Goal: Task Accomplishment & Management: Manage account settings

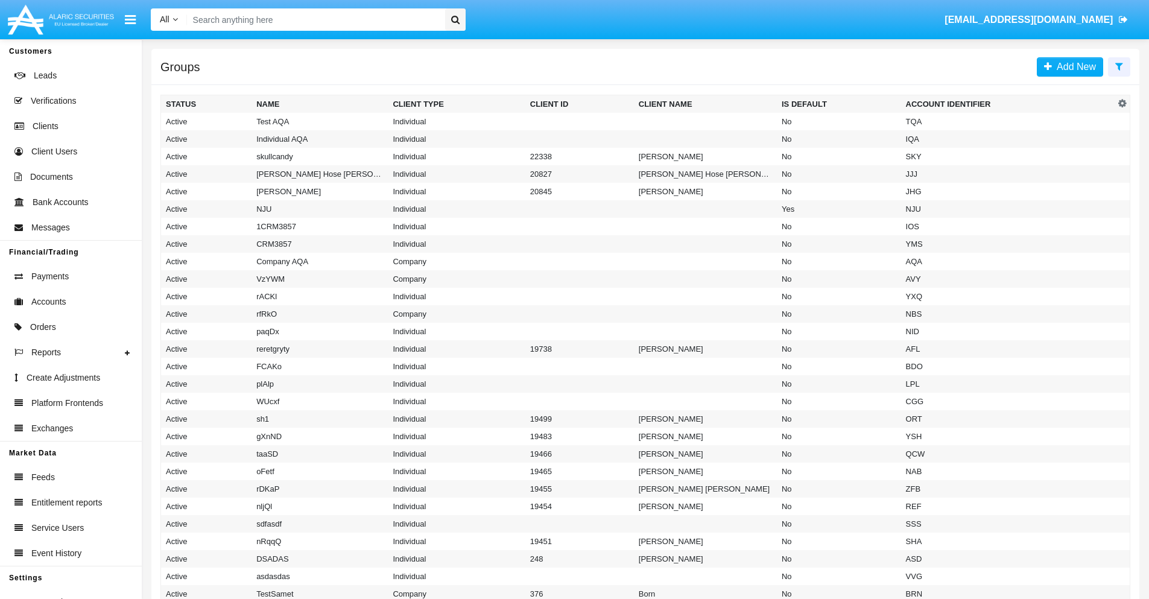
click at [1118, 66] on icon at bounding box center [1119, 66] width 8 height 10
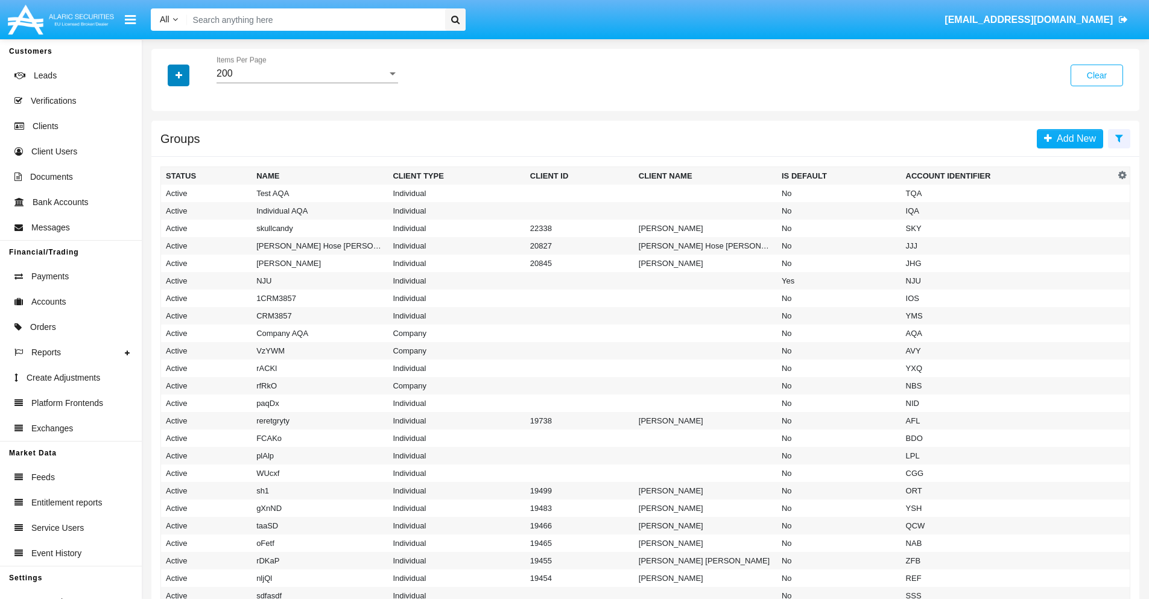
click at [178, 75] on icon "button" at bounding box center [178, 75] width 7 height 8
click at [212, 205] on span "Account Identifier" at bounding box center [212, 205] width 75 height 14
click at [166, 210] on input "Account Identifier" at bounding box center [165, 210] width 1 height 1
checkbox input "true"
click at [178, 75] on icon "button" at bounding box center [178, 75] width 7 height 8
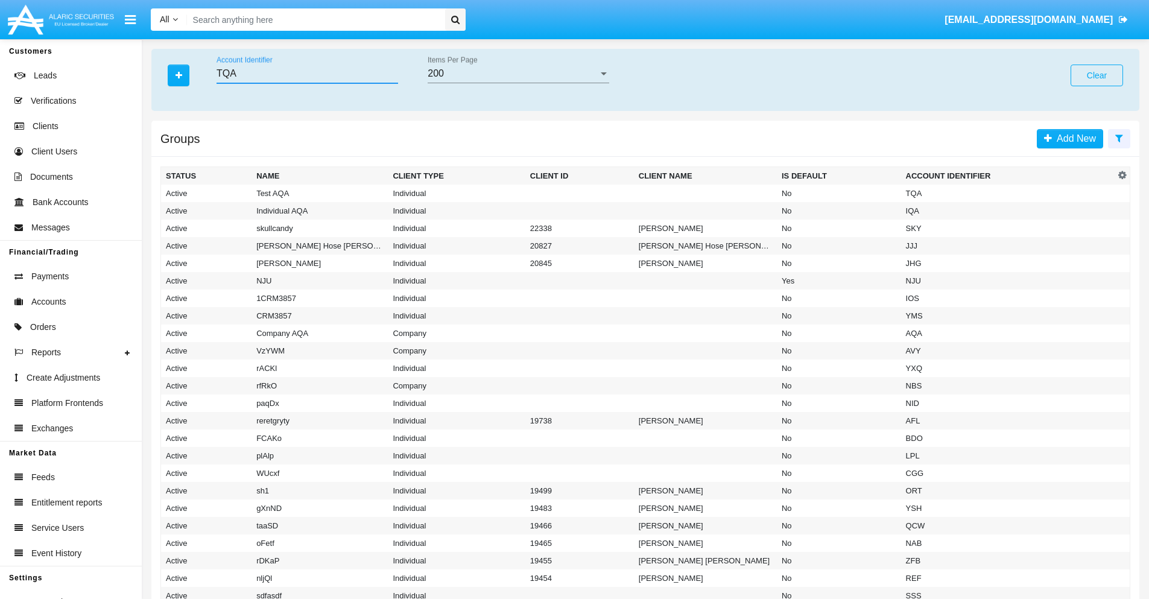
click at [307, 74] on input "TQA" at bounding box center [306, 73] width 181 height 11
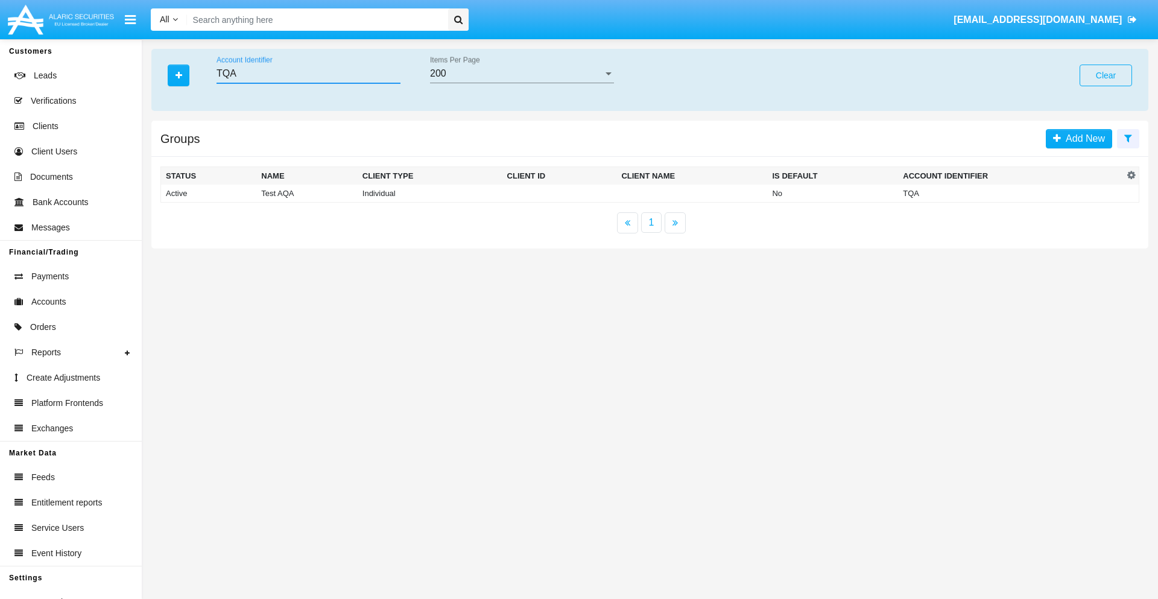
type input "TQA"
click at [1010, 193] on td "TQA" at bounding box center [1010, 193] width 225 height 18
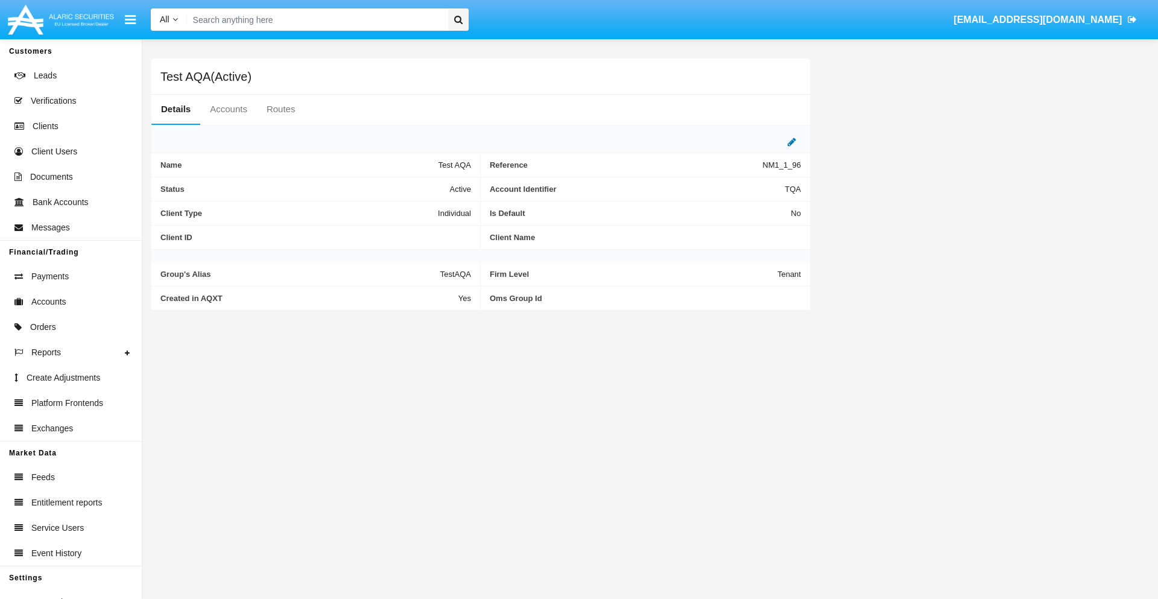
click at [792, 142] on icon at bounding box center [791, 142] width 8 height 10
click at [416, 186] on div "Active" at bounding box center [411, 186] width 98 height 10
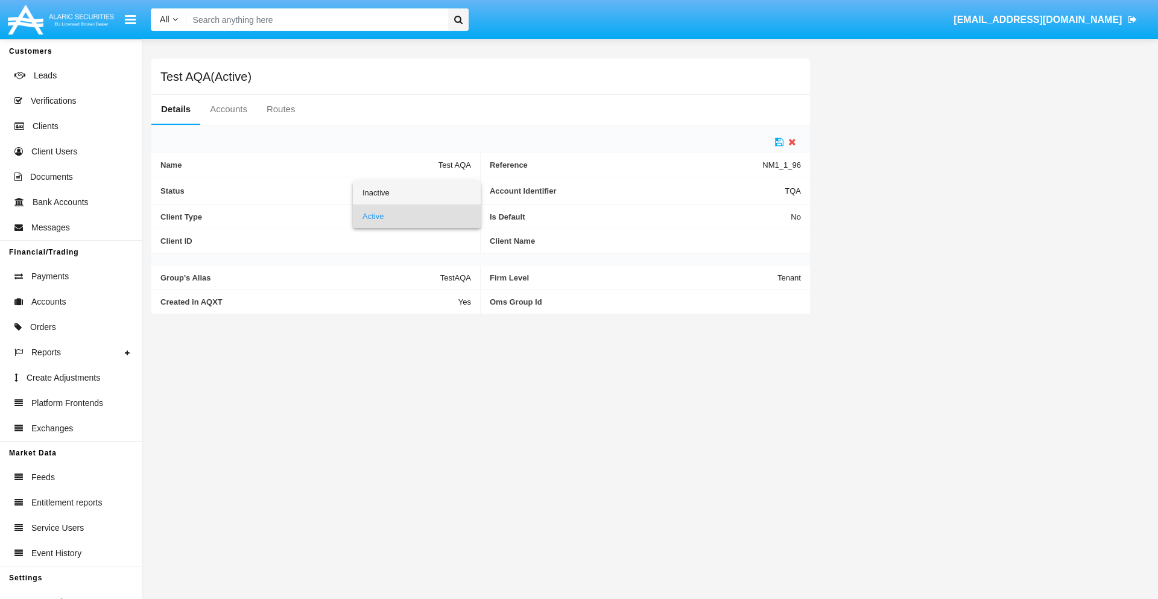
click at [416, 192] on span "Inactive" at bounding box center [416, 193] width 109 height 24
click at [779, 142] on icon at bounding box center [779, 142] width 8 height 10
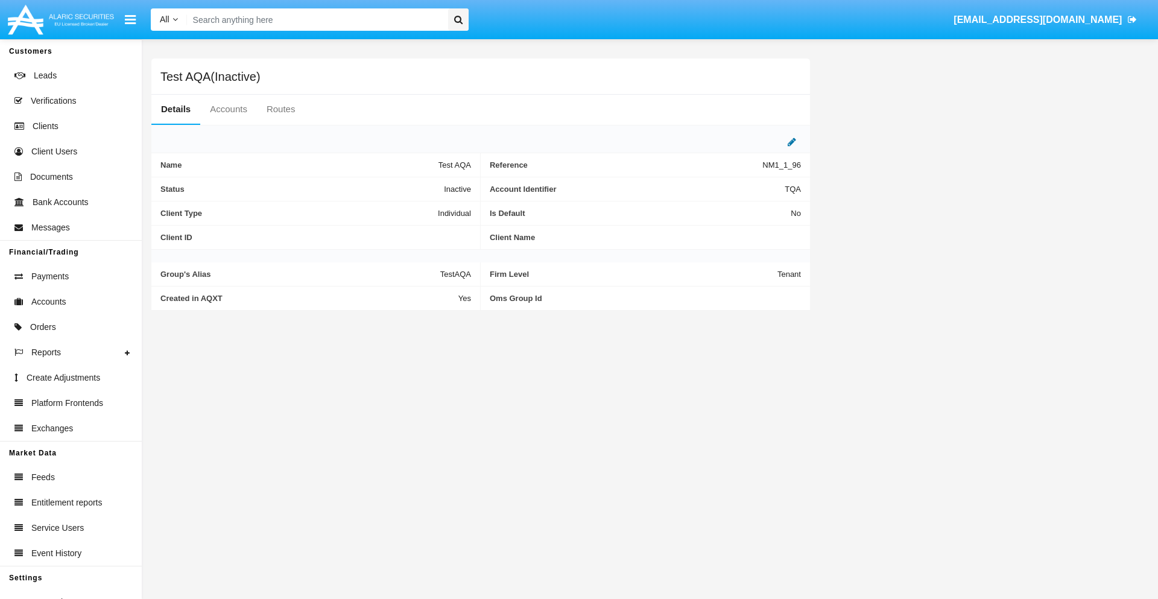
click at [792, 142] on icon at bounding box center [791, 142] width 8 height 10
click at [416, 186] on div "Inactive" at bounding box center [411, 186] width 98 height 10
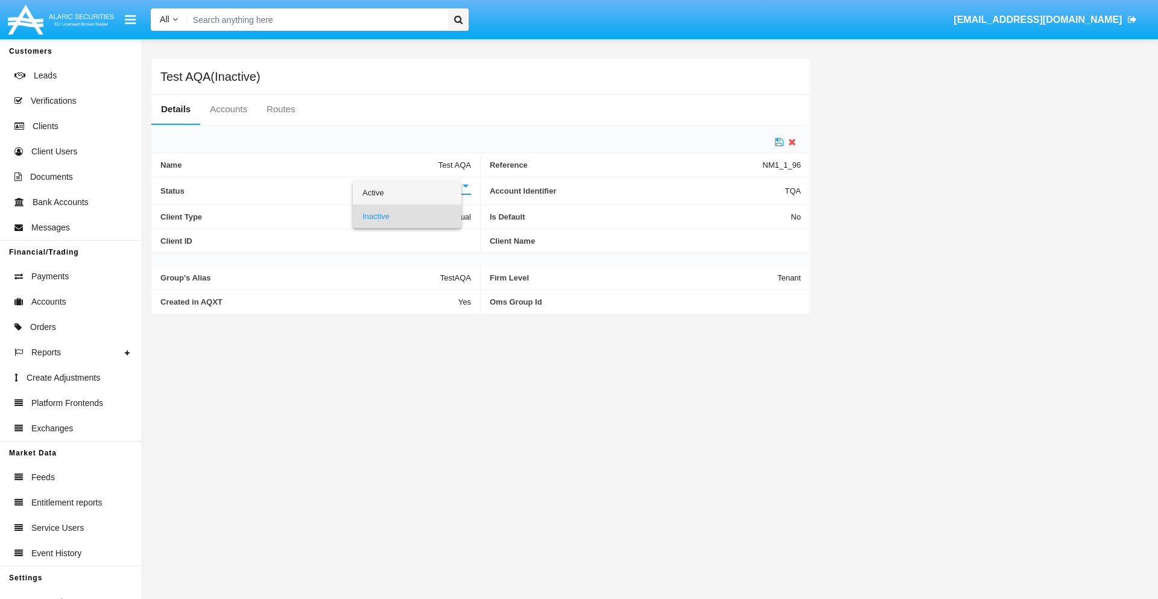
click at [416, 192] on span "Active" at bounding box center [406, 193] width 89 height 24
click at [779, 142] on icon at bounding box center [779, 142] width 8 height 10
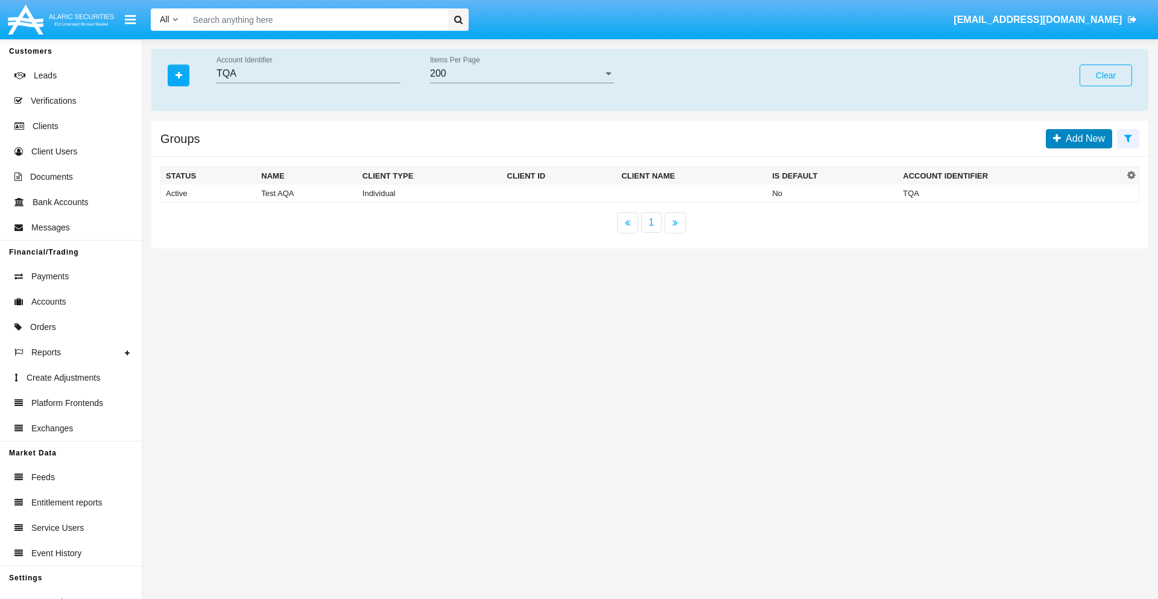
click at [1082, 138] on span "Add New" at bounding box center [1083, 138] width 44 height 10
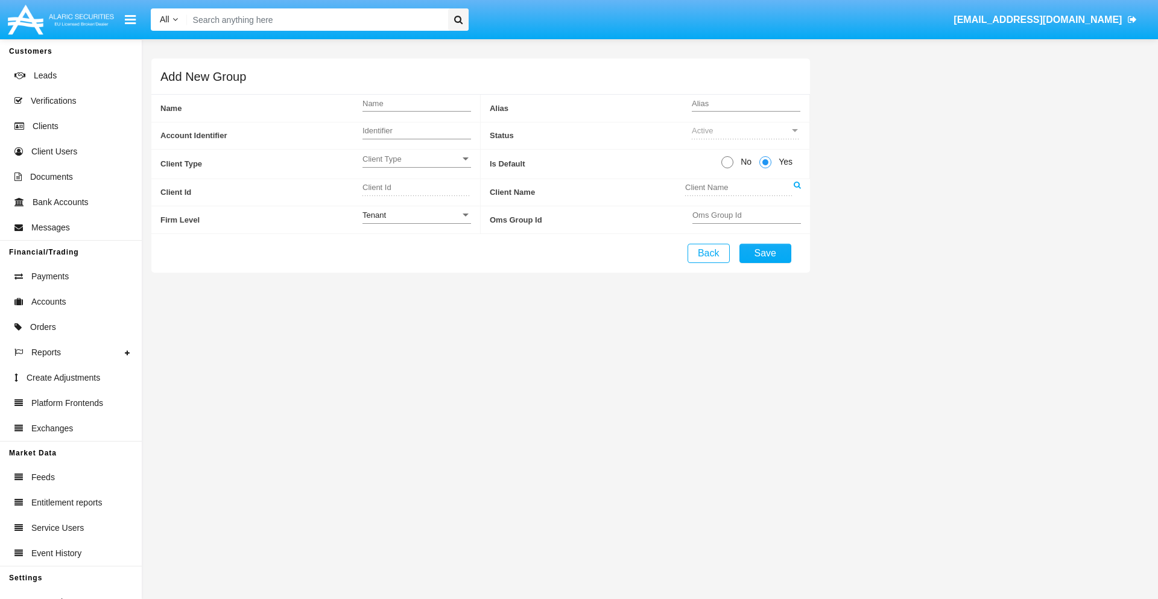
click at [416, 159] on span "Client Type" at bounding box center [411, 159] width 98 height 10
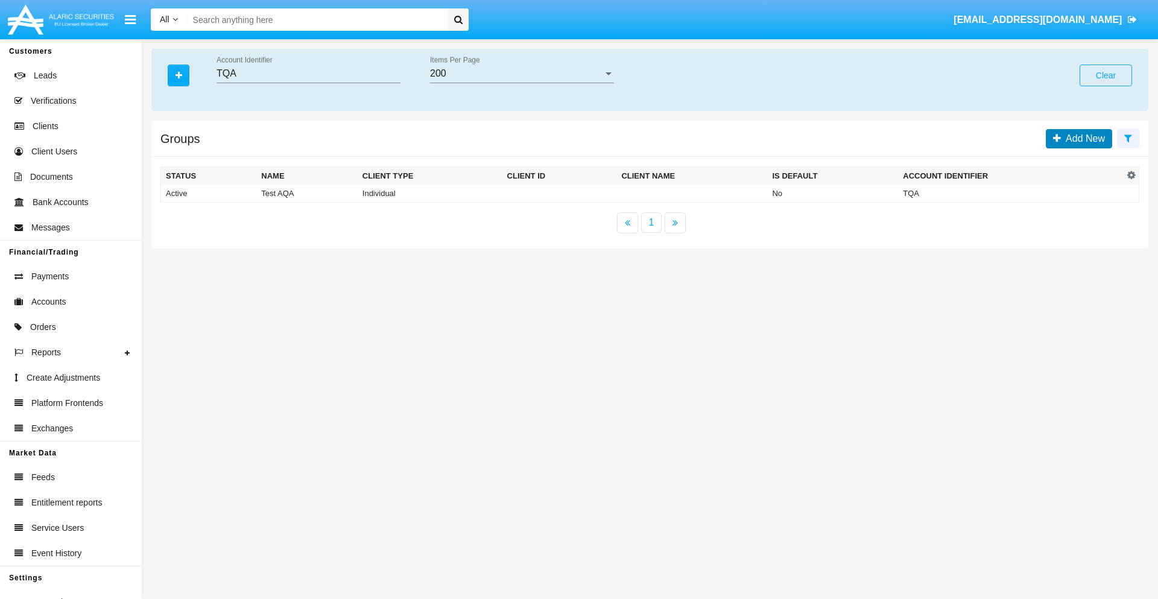
click at [1082, 138] on span "Add New" at bounding box center [1083, 138] width 44 height 10
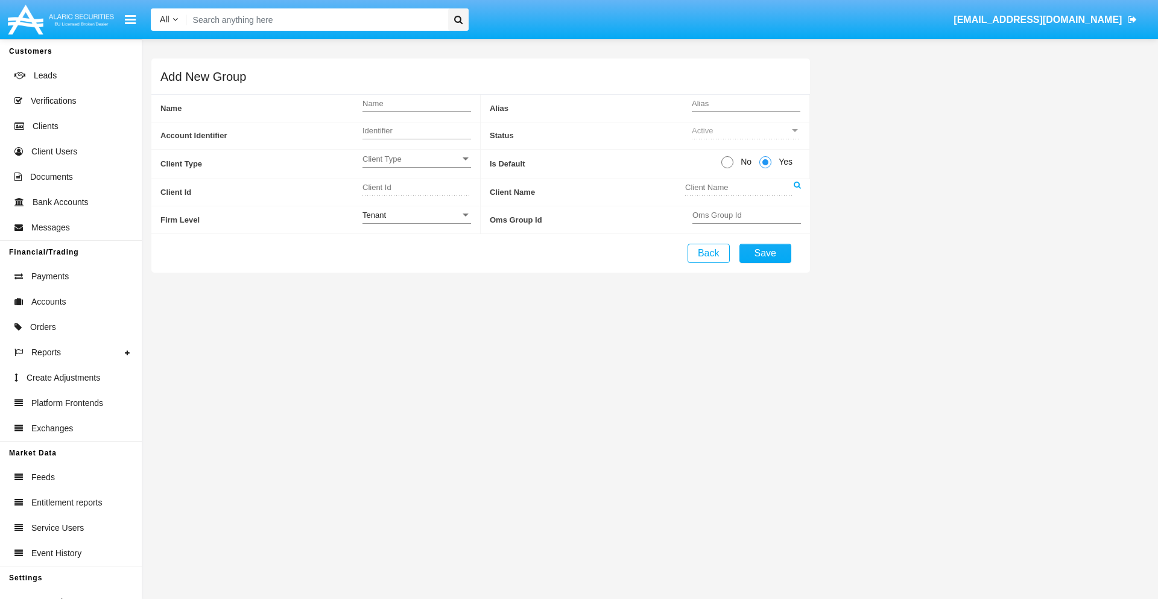
click at [743, 162] on span "No" at bounding box center [743, 162] width 21 height 13
click at [727, 168] on input "No" at bounding box center [727, 168] width 1 height 1
radio input "true"
click at [416, 215] on div "Tenant" at bounding box center [411, 215] width 98 height 10
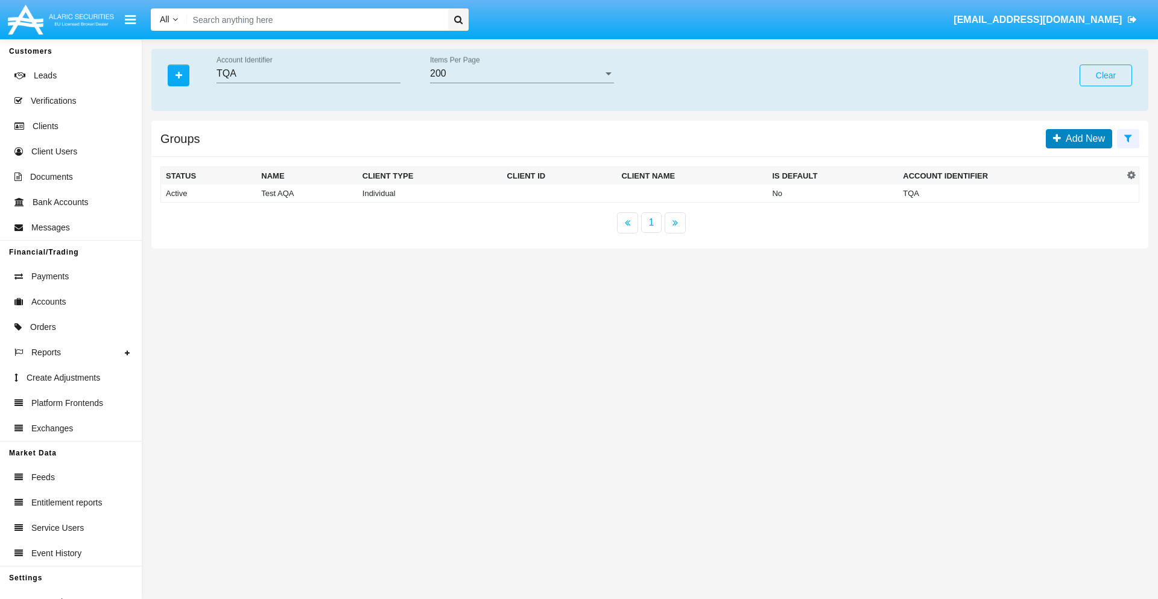
click at [1082, 138] on span "Add New" at bounding box center [1083, 138] width 44 height 10
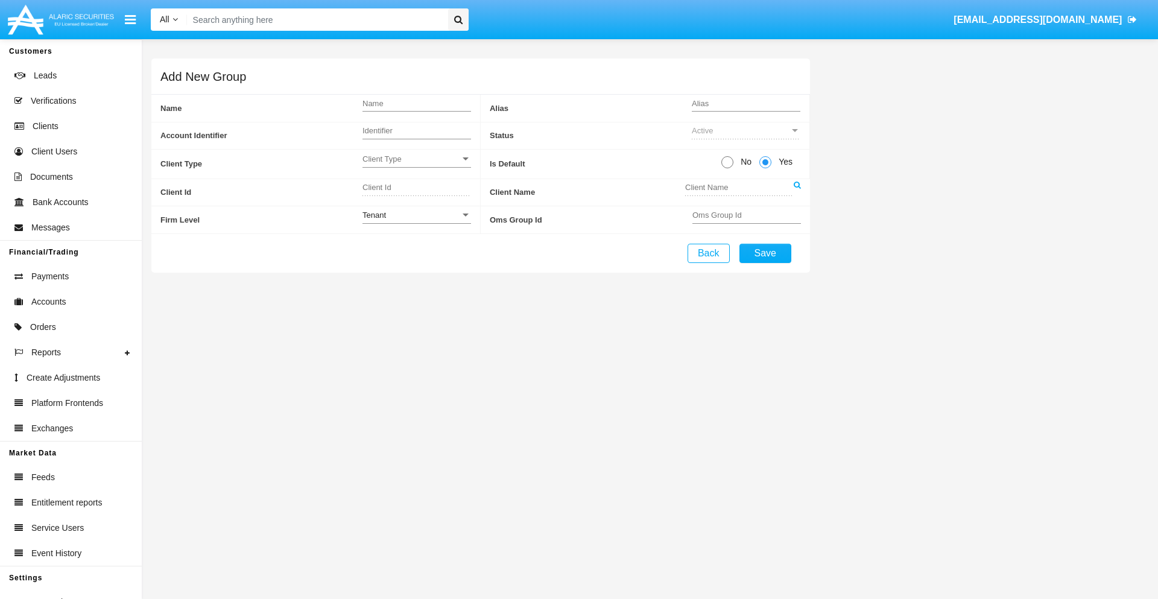
click at [743, 162] on span "No" at bounding box center [743, 162] width 21 height 13
click at [727, 168] on input "No" at bounding box center [727, 168] width 1 height 1
radio input "true"
click at [783, 162] on span "Yes" at bounding box center [783, 162] width 24 height 13
click at [765, 168] on input "Yes" at bounding box center [764, 168] width 1 height 1
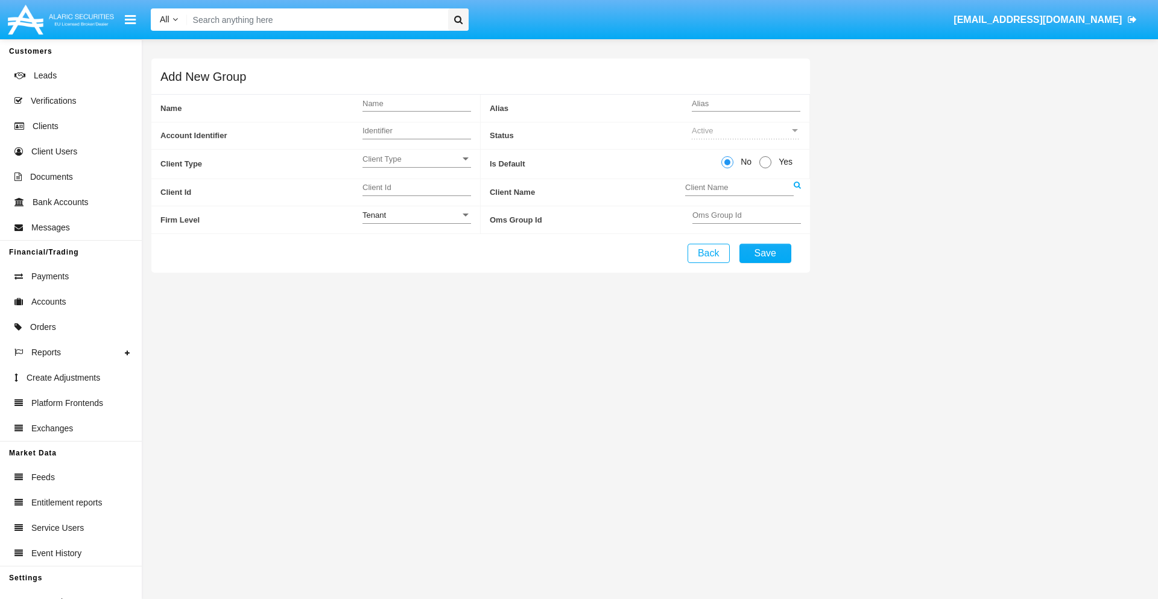
radio input "true"
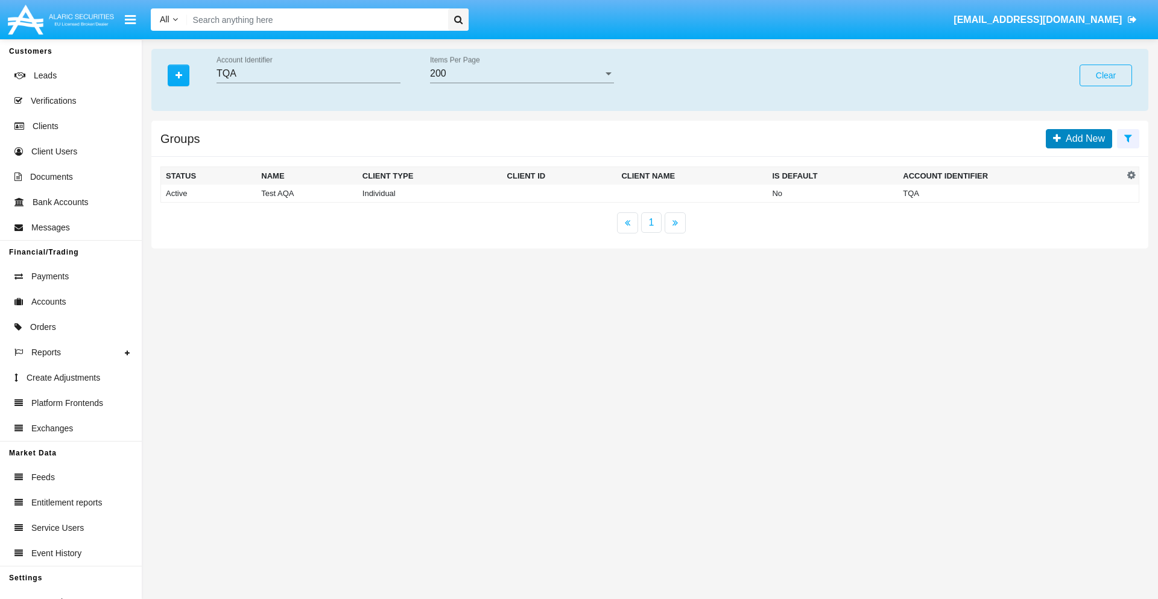
click at [1082, 138] on span "Add New" at bounding box center [1083, 138] width 44 height 10
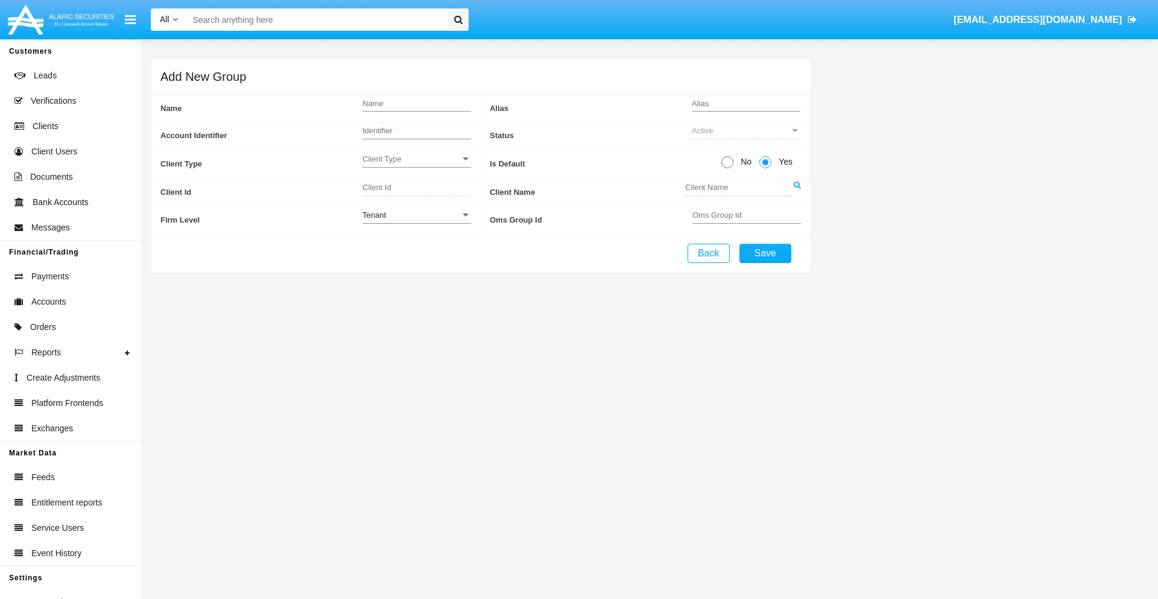
click at [743, 162] on span "No" at bounding box center [743, 162] width 21 height 13
click at [727, 168] on input "No" at bounding box center [727, 168] width 1 height 1
radio input "true"
click at [416, 159] on span "Client Type" at bounding box center [411, 159] width 98 height 10
click at [416, 165] on span "Individual" at bounding box center [416, 166] width 109 height 24
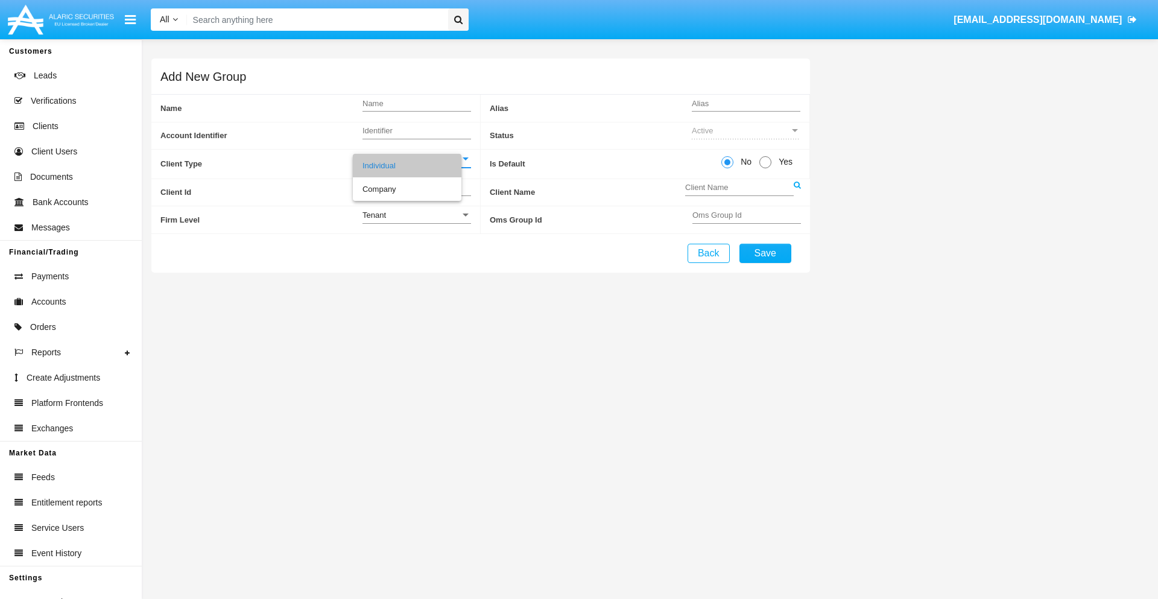
click at [796, 192] on link at bounding box center [796, 192] width 7 height 27
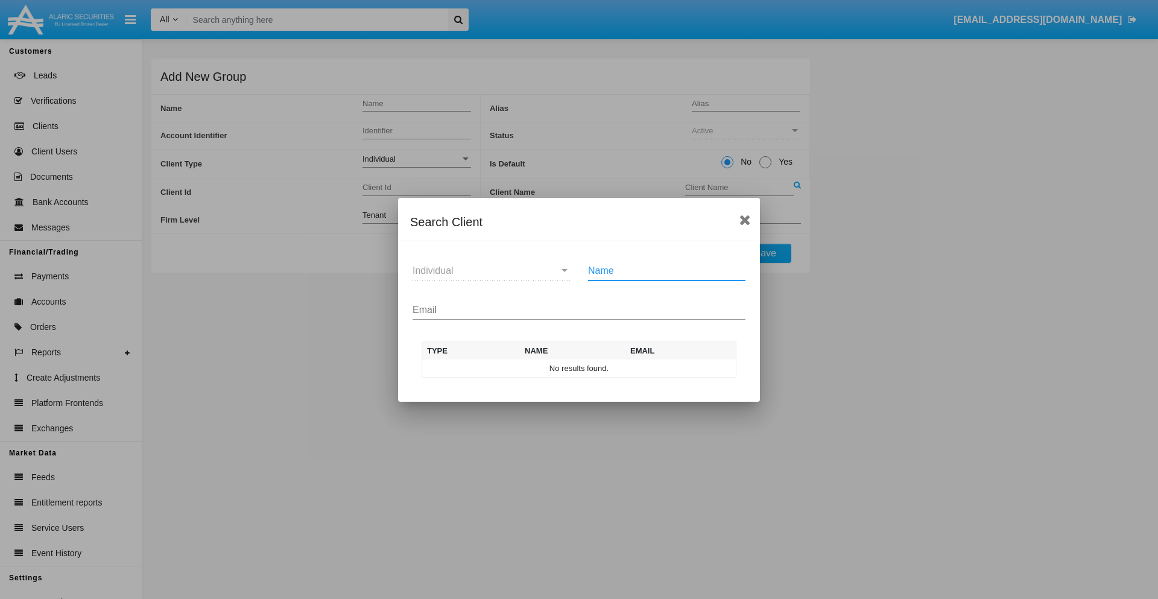
click at [579, 309] on input "Email" at bounding box center [578, 309] width 333 height 11
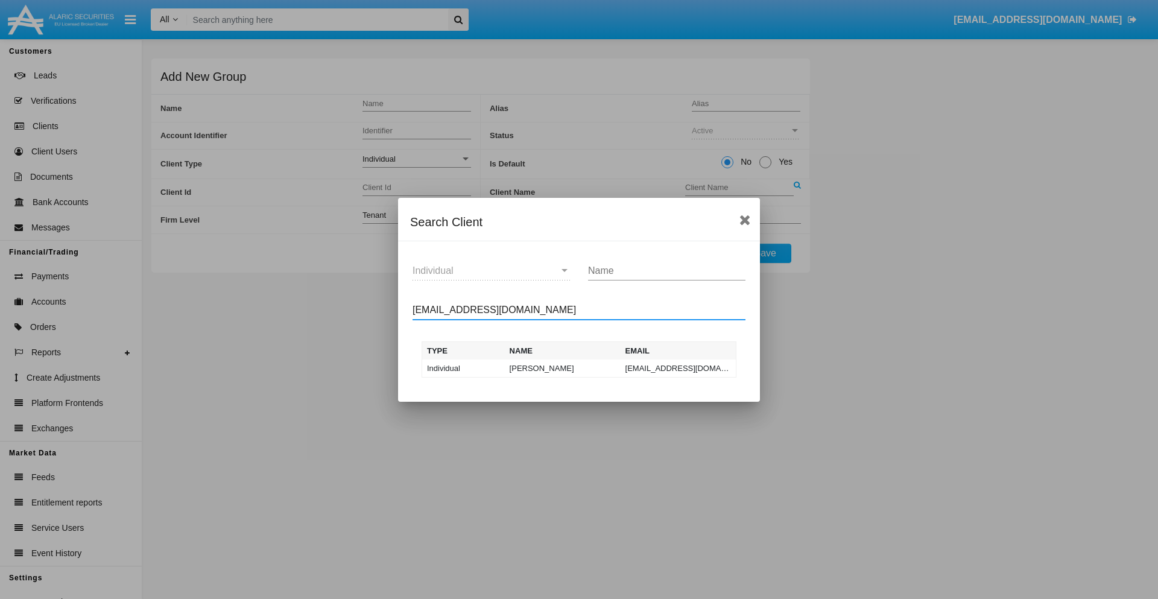
type input "test-user-owl@aqa.com"
